Goal: Use online tool/utility

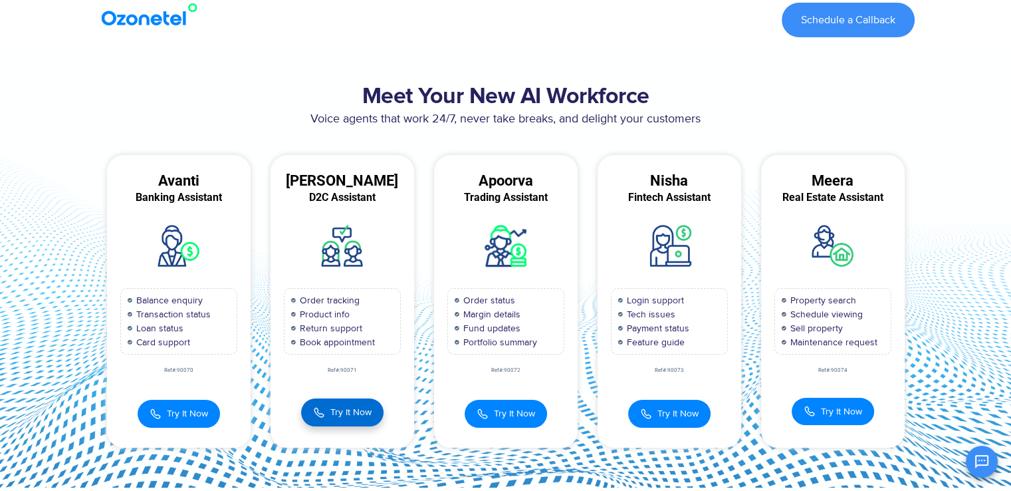
click at [344, 401] on button "Try It Now" at bounding box center [342, 412] width 82 height 28
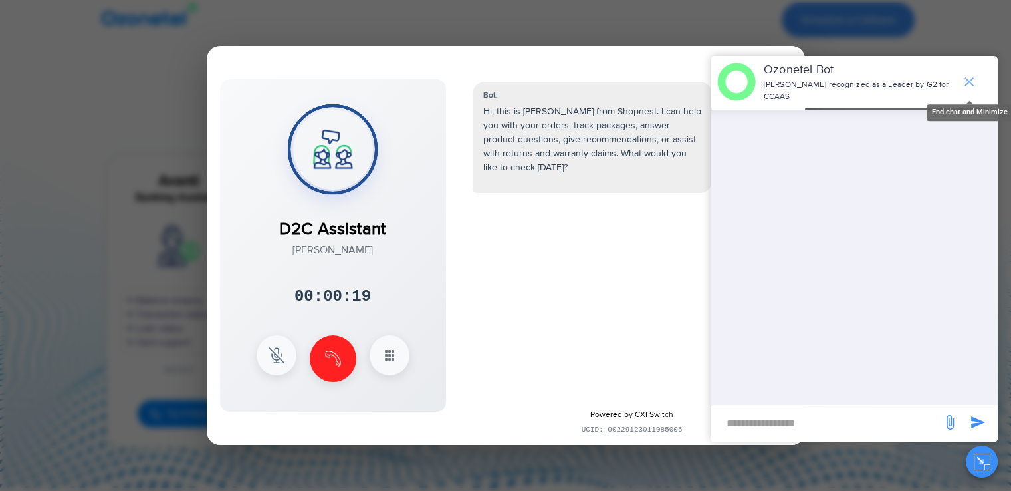
click at [976, 77] on icon "end chat or minimize" at bounding box center [969, 82] width 16 height 16
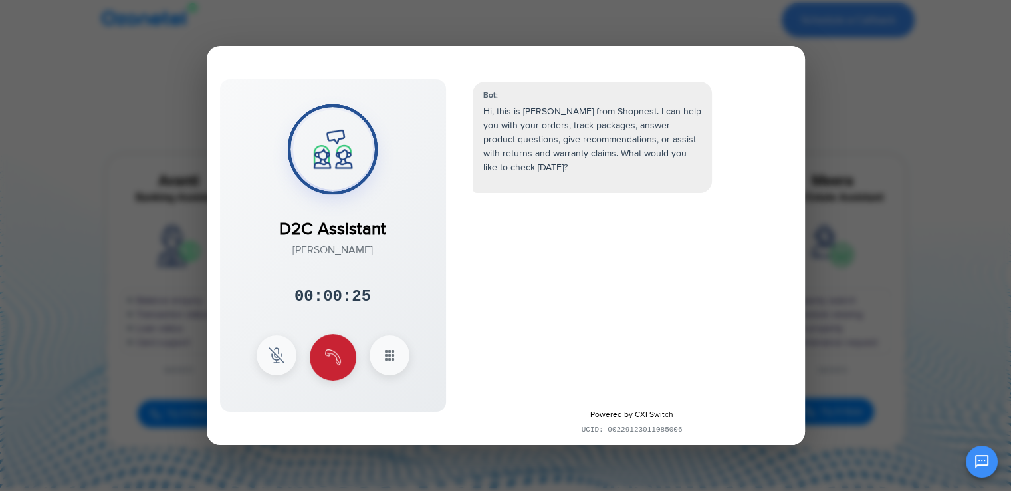
click at [346, 354] on button at bounding box center [333, 357] width 47 height 47
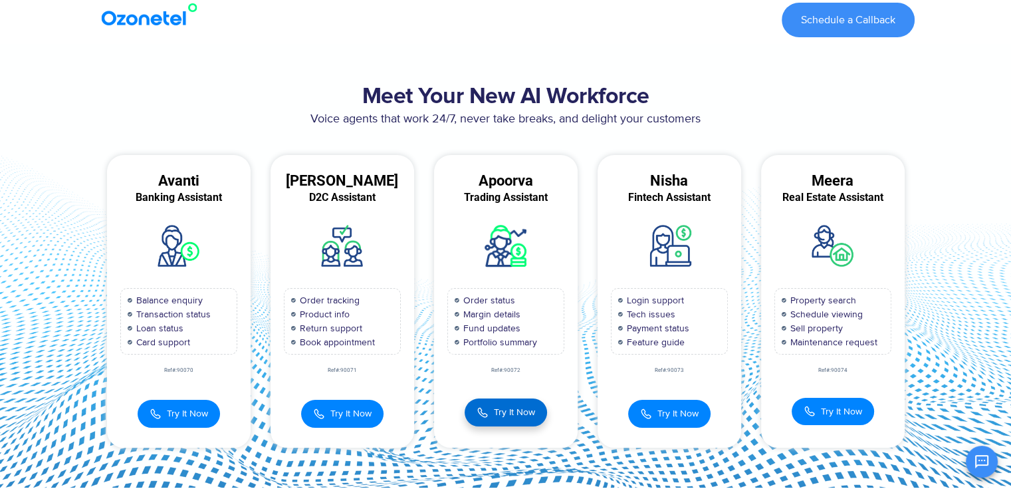
click at [518, 423] on button "Try It Now" at bounding box center [506, 412] width 82 height 28
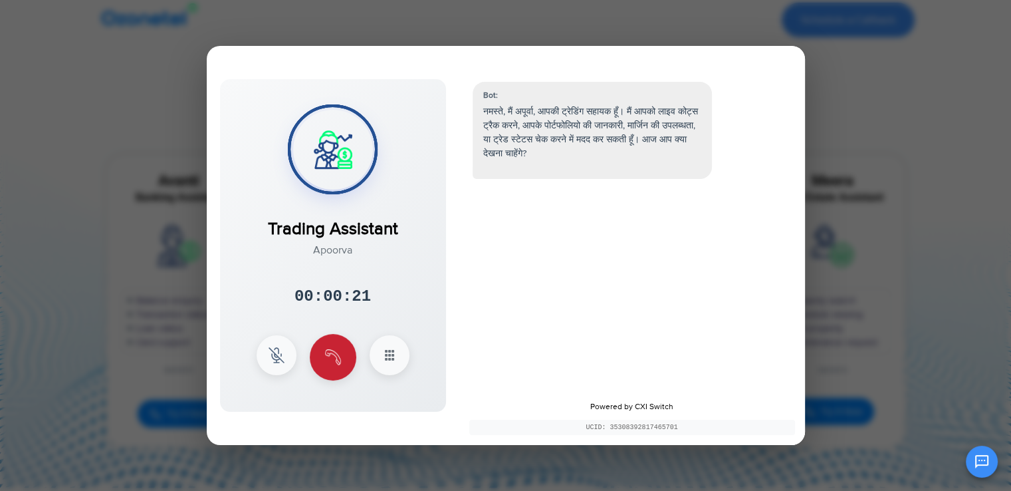
click at [333, 352] on img at bounding box center [333, 357] width 16 height 16
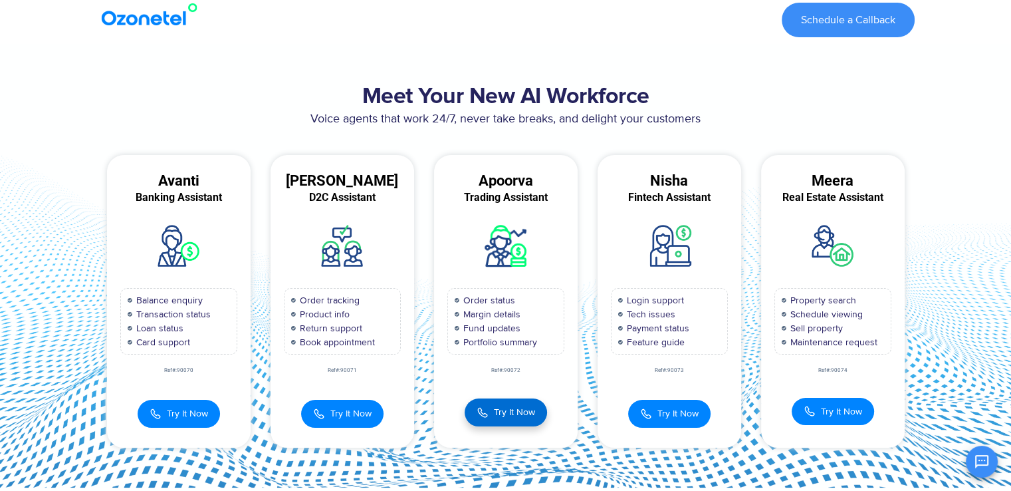
click at [505, 400] on button "Try It Now" at bounding box center [506, 412] width 82 height 28
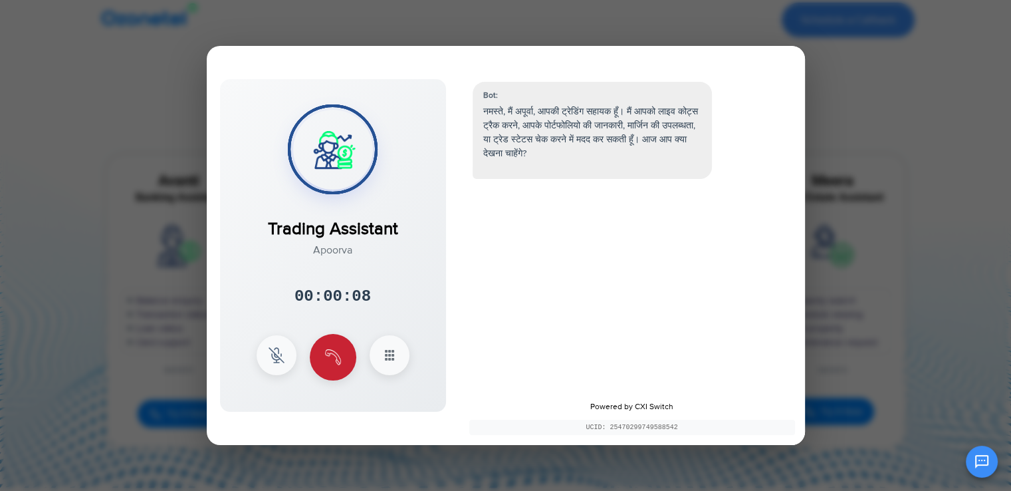
click at [336, 354] on img at bounding box center [333, 357] width 16 height 16
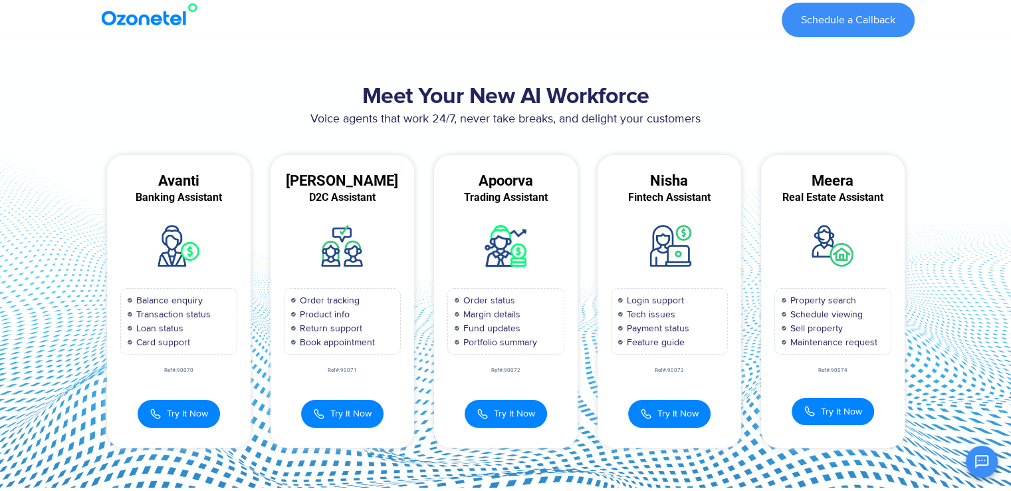
click at [649, 49] on section "Meet Your New AI Workforce Voice agents that work 24/7, never take breaks, and …" at bounding box center [505, 265] width 1011 height 443
click at [380, 37] on div "Schedule a Callback" at bounding box center [568, 20] width 707 height 48
click at [515, 410] on span "Try It Now" at bounding box center [514, 412] width 41 height 14
